Goal: Information Seeking & Learning: Learn about a topic

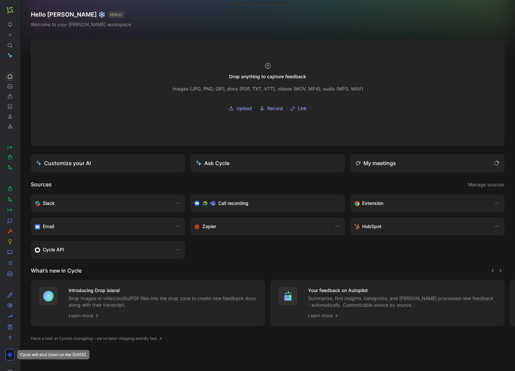
click at [24, 9] on icon at bounding box center [21, 9] width 5 height 5
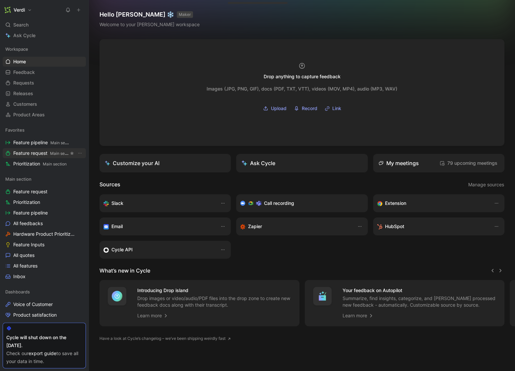
click at [44, 153] on span "Feature request Main section" at bounding box center [40, 153] width 55 height 7
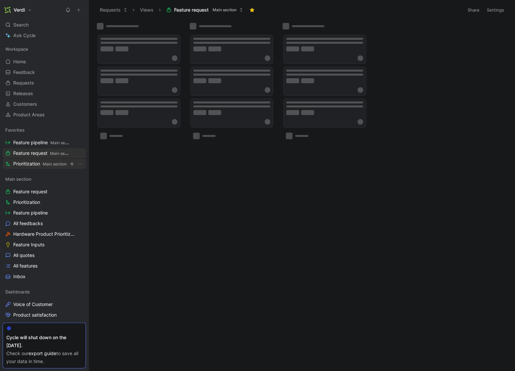
click at [44, 165] on span "Main section" at bounding box center [55, 164] width 24 height 5
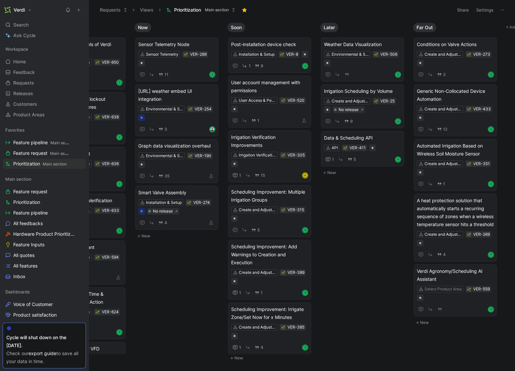
scroll to position [0, 57]
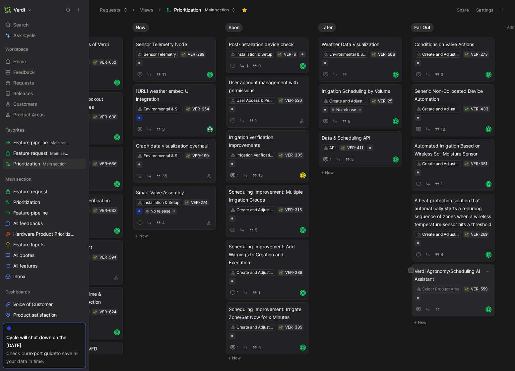
click at [445, 280] on span "Verdi Agronomy/Scheduling AI Assistant" at bounding box center [453, 275] width 77 height 16
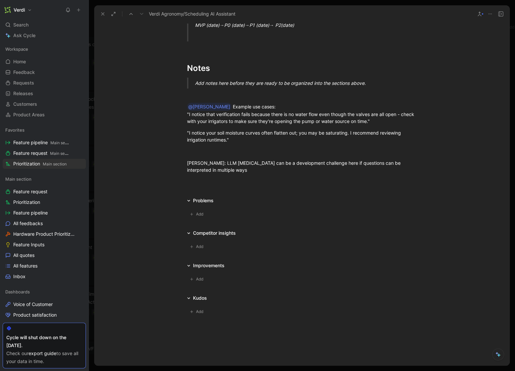
scroll to position [529, 0]
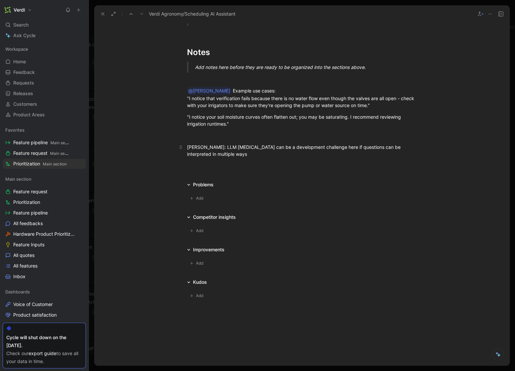
click at [209, 154] on div "[PERSON_NAME]: LLM [MEDICAL_DATA] can be a development challenge here if questi…" at bounding box center [302, 151] width 230 height 14
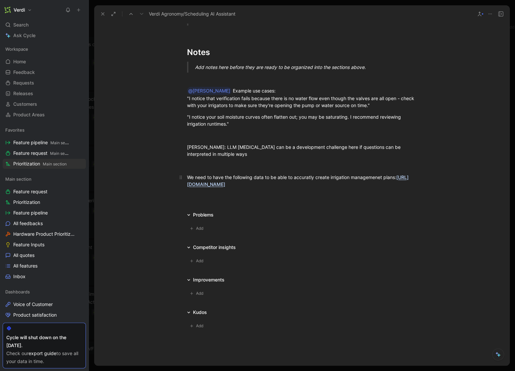
click at [371, 175] on div "We need to have the following data to be able to accuratly create irrigation ma…" at bounding box center [302, 181] width 230 height 14
drag, startPoint x: 405, startPoint y: 186, endPoint x: 178, endPoint y: 178, distance: 226.6
click at [178, 178] on p "We need to have the following data to be able to accuratly create irrigation ma…" at bounding box center [301, 181] width 255 height 18
copy div "We need to have the following data to be able to accuratly create irrigation ma…"
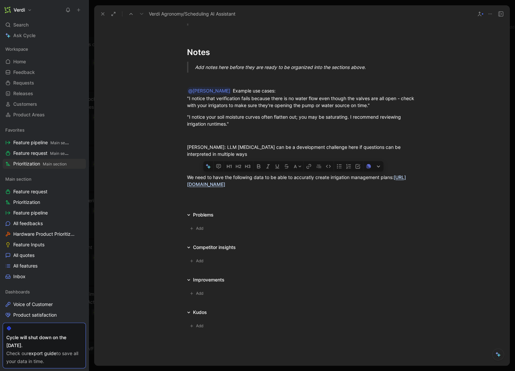
click at [104, 14] on icon at bounding box center [102, 13] width 5 height 5
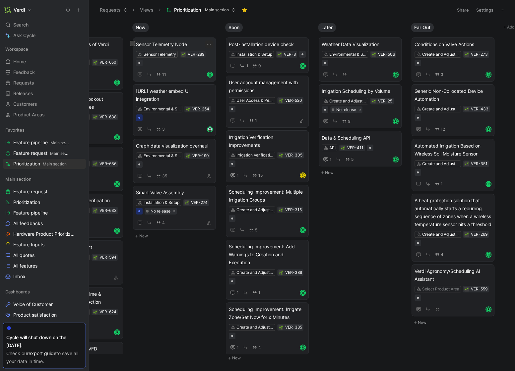
click at [176, 43] on span "Sensor Telemetry Node" at bounding box center [174, 44] width 77 height 8
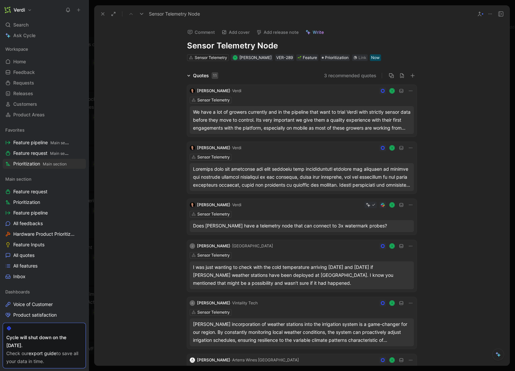
click at [103, 16] on icon at bounding box center [102, 13] width 5 height 5
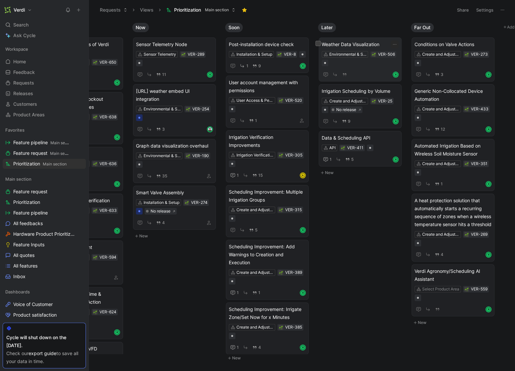
click at [368, 40] on span "Weather Data Visualization" at bounding box center [360, 44] width 77 height 8
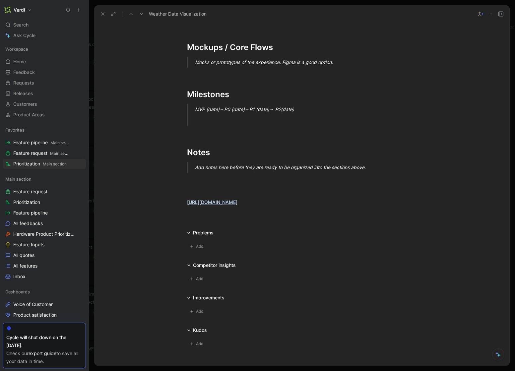
scroll to position [567, 0]
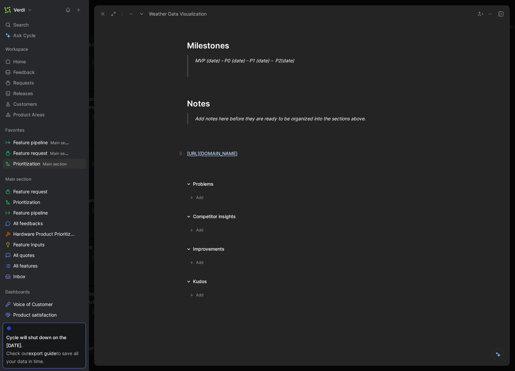
click at [251, 156] on div "[URL][DOMAIN_NAME]" at bounding box center [302, 153] width 230 height 7
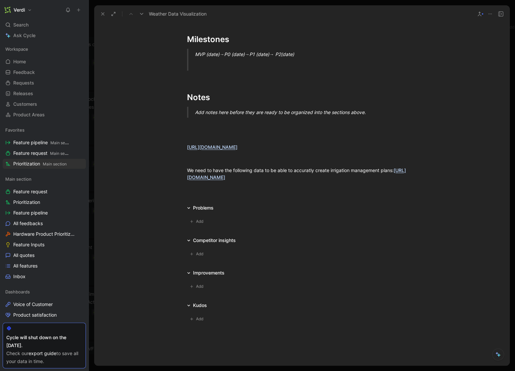
click at [100, 16] on icon at bounding box center [102, 13] width 5 height 5
